Goal: Task Accomplishment & Management: Manage account settings

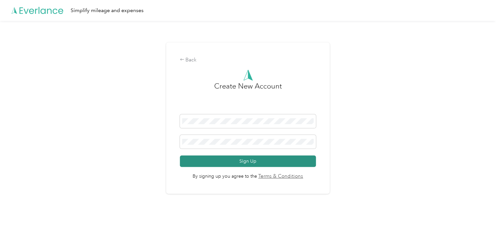
click at [249, 161] on button "Sign Up" at bounding box center [248, 161] width 136 height 11
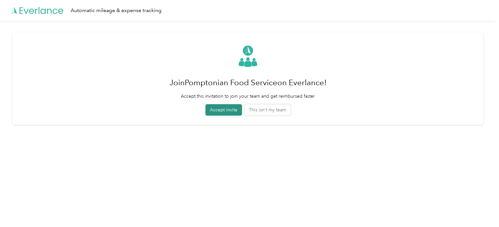
click at [220, 111] on button "Accept invite" at bounding box center [223, 109] width 37 height 11
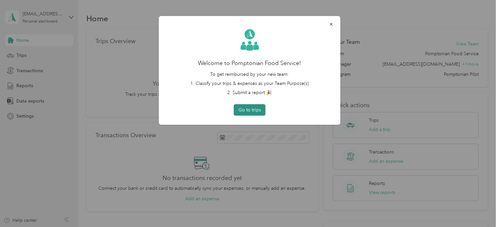
click at [251, 111] on button "Go to trips" at bounding box center [250, 109] width 32 height 11
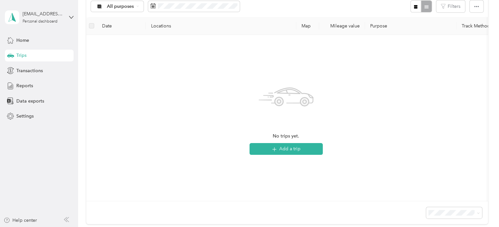
scroll to position [77, 0]
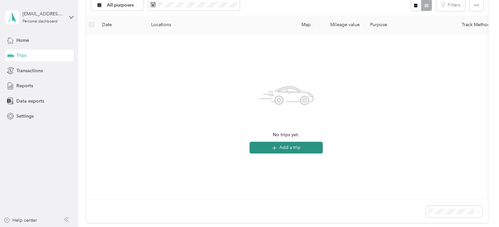
click at [277, 148] on icon "button" at bounding box center [274, 148] width 8 height 8
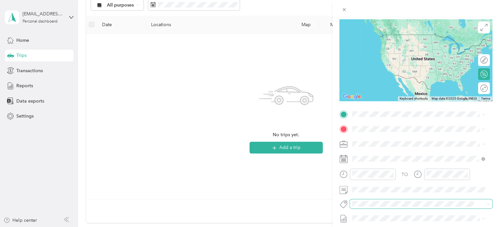
scroll to position [46, 0]
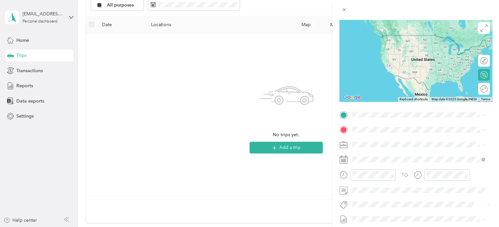
click at [139, 147] on div "New Trip Save This trip cannot be edited because it is either under review, app…" at bounding box center [249, 113] width 499 height 227
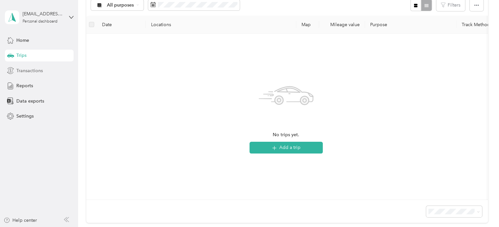
click at [25, 73] on span "Transactions" at bounding box center [29, 70] width 26 height 7
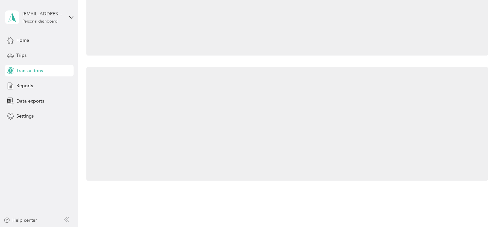
scroll to position [77, 0]
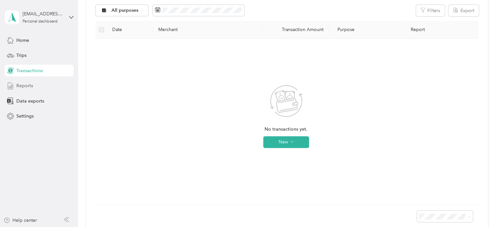
click at [22, 88] on span "Reports" at bounding box center [24, 85] width 17 height 7
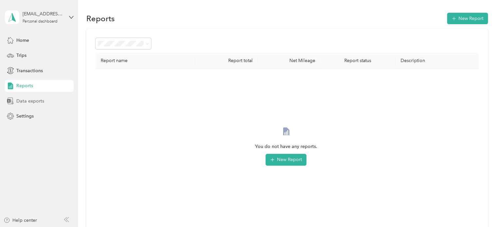
click at [22, 100] on span "Data exports" at bounding box center [30, 101] width 28 height 7
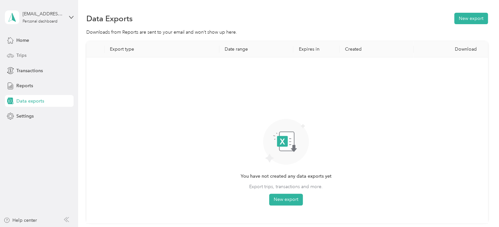
click at [20, 59] on span "Trips" at bounding box center [21, 55] width 10 height 7
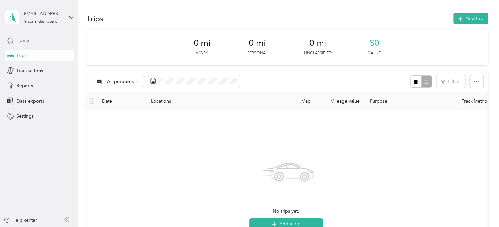
click at [21, 43] on span "Home" at bounding box center [22, 40] width 13 height 7
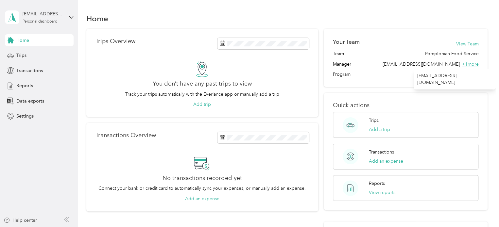
click at [468, 64] on span "+ 1 more" at bounding box center [470, 64] width 17 height 6
click at [467, 43] on button "View Team" at bounding box center [467, 44] width 23 height 7
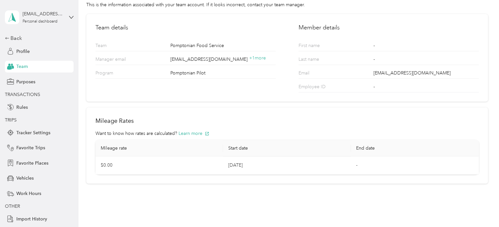
scroll to position [32, 0]
click at [191, 135] on button "Learn more" at bounding box center [194, 134] width 31 height 7
